Goal: Transaction & Acquisition: Purchase product/service

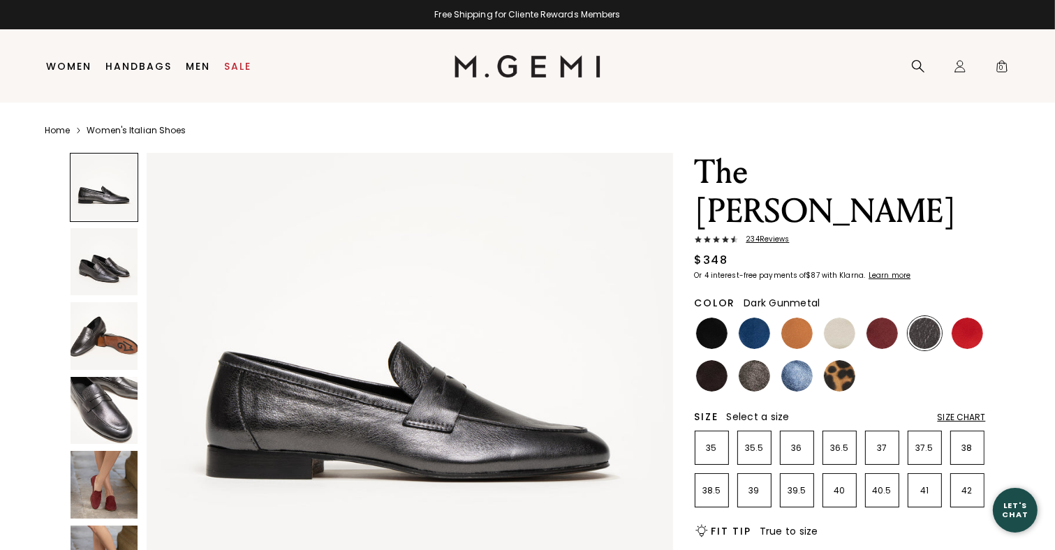
scroll to position [70, 0]
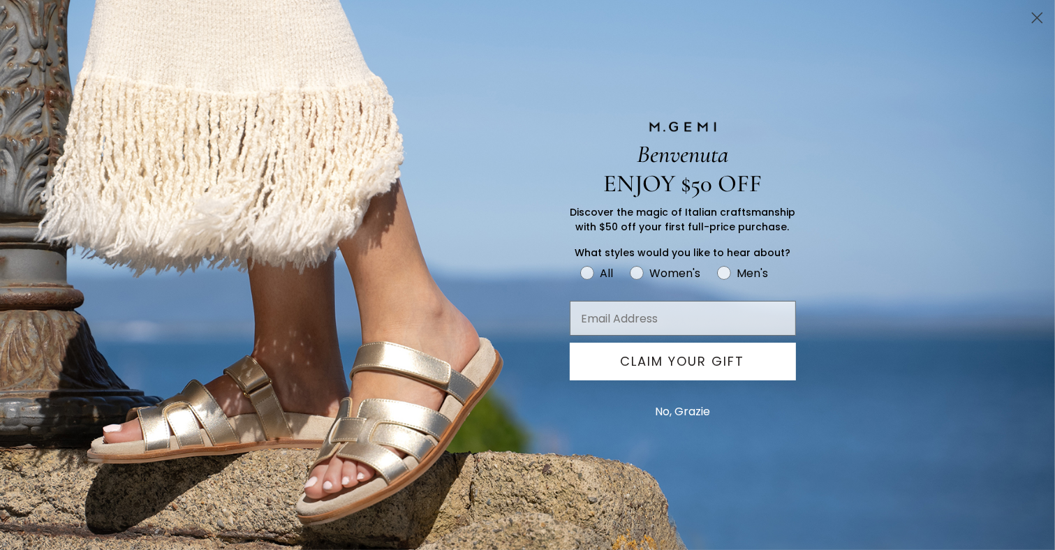
click at [1034, 17] on circle "Close dialog" at bounding box center [1036, 17] width 23 height 23
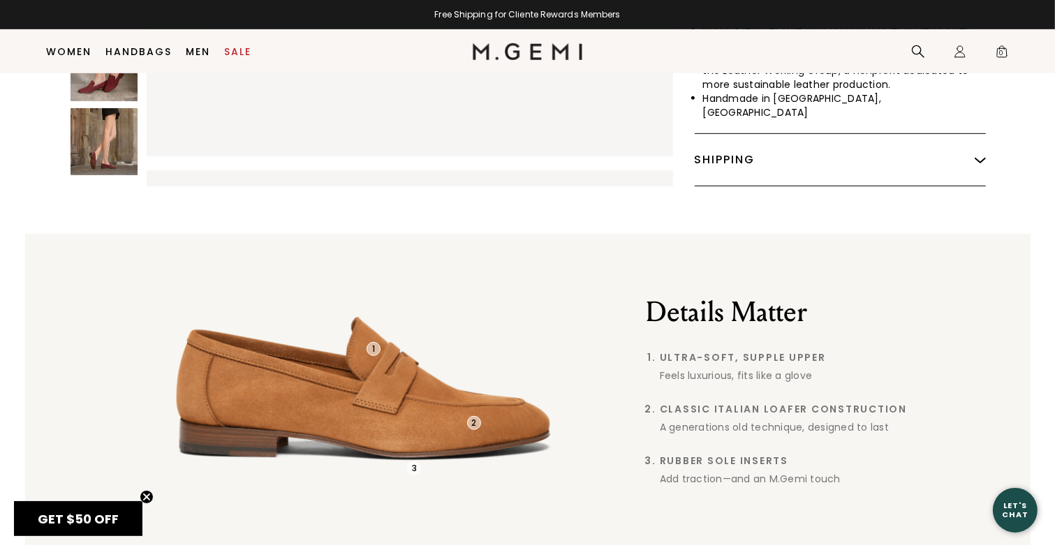
scroll to position [0, 0]
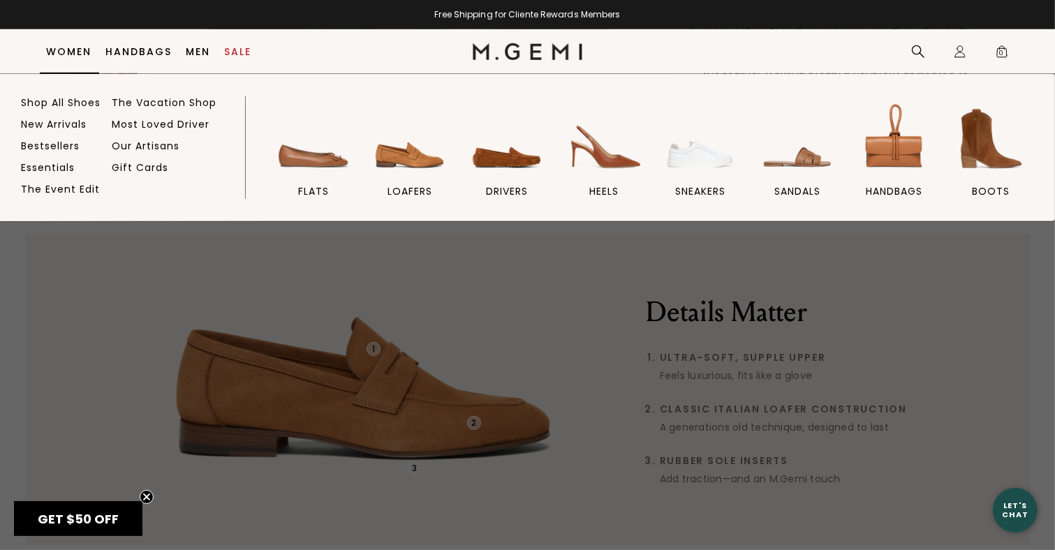
click at [69, 47] on link "Women" at bounding box center [69, 51] width 45 height 11
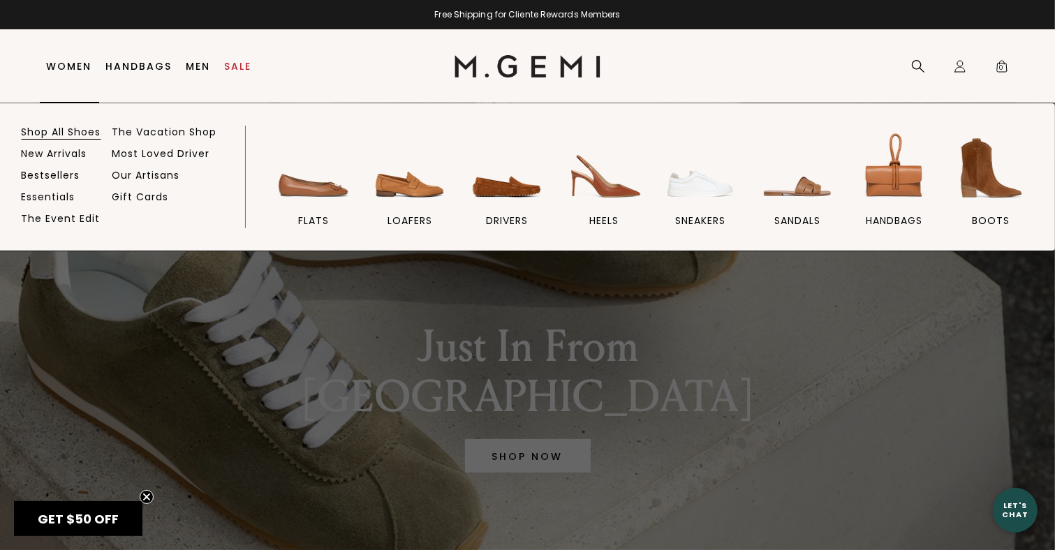
click at [78, 131] on link "Shop All Shoes" at bounding box center [62, 132] width 80 height 13
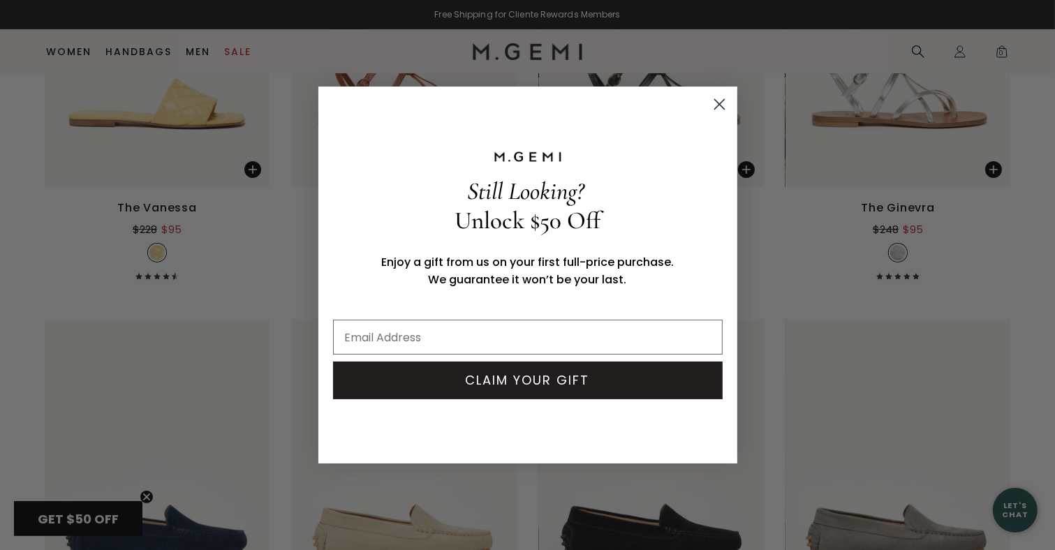
scroll to position [5623, 0]
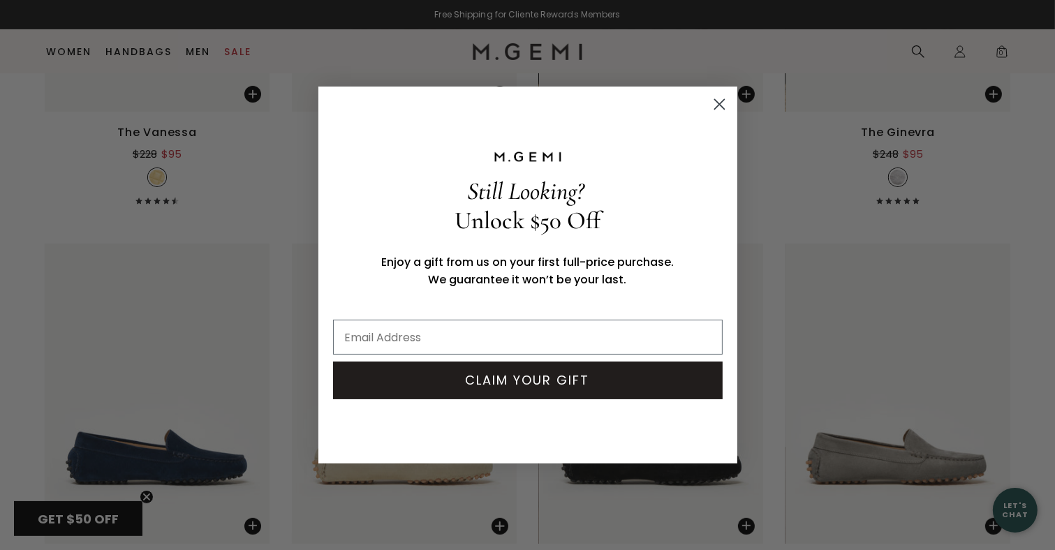
click at [720, 103] on circle "Close dialog" at bounding box center [718, 104] width 23 height 23
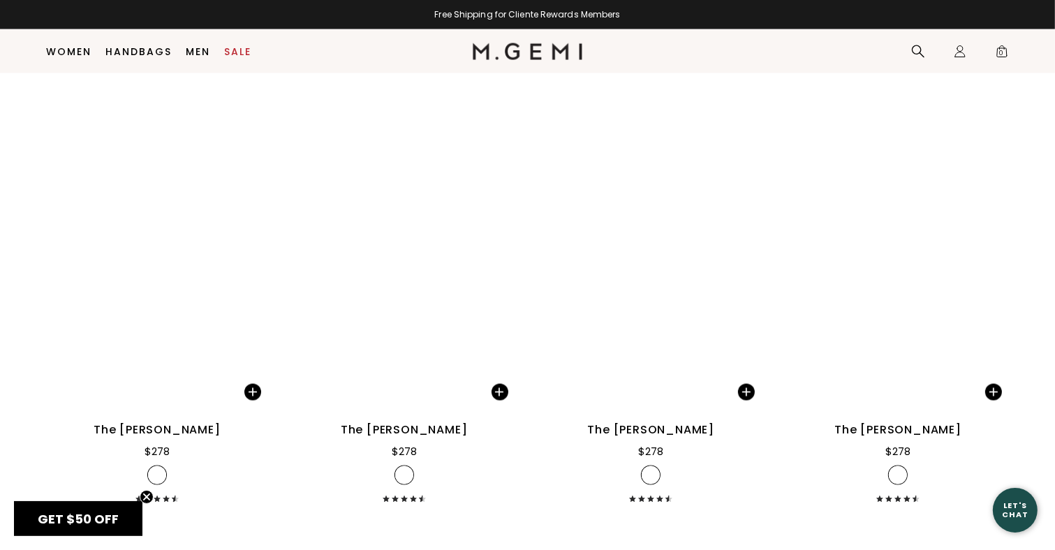
scroll to position [7507, 0]
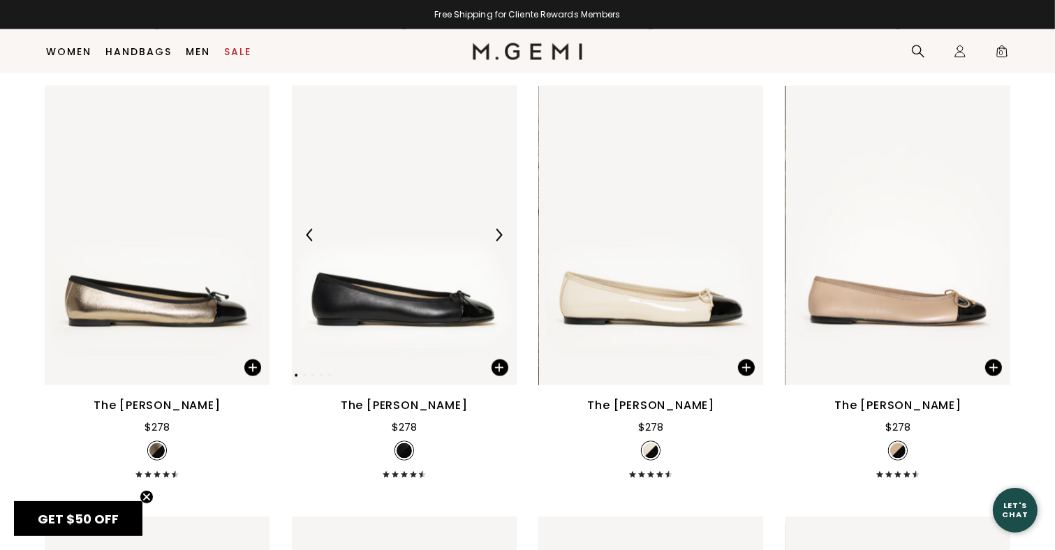
click at [450, 308] on img at bounding box center [404, 235] width 225 height 299
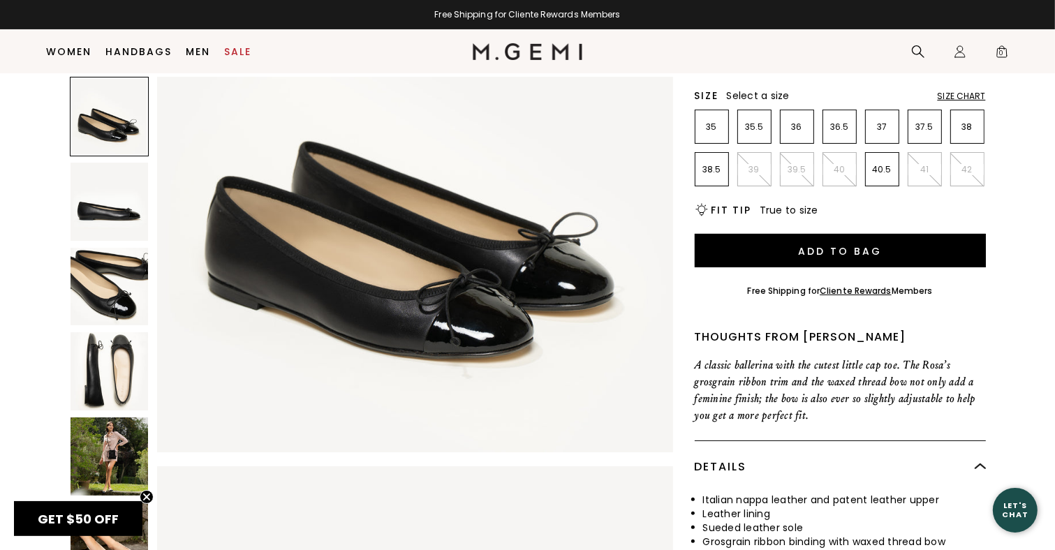
scroll to position [179, 0]
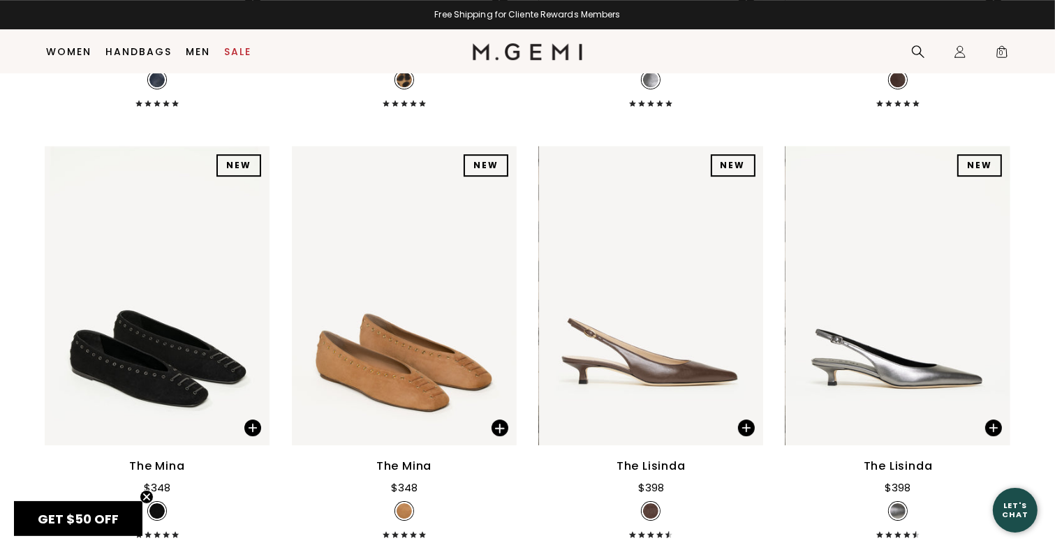
scroll to position [14836, 0]
